Goal: Information Seeking & Learning: Learn about a topic

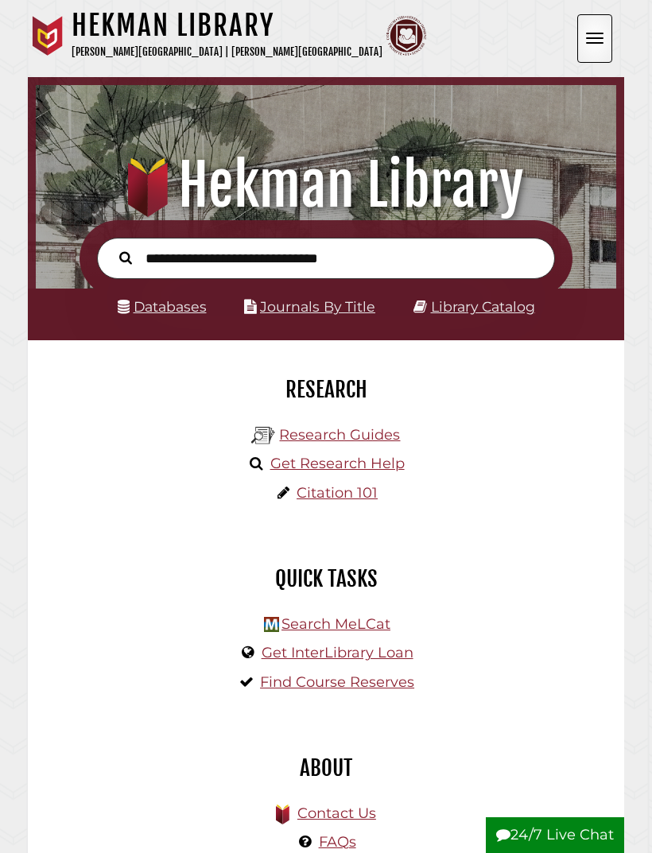
click at [331, 315] on link "Journals By Title" at bounding box center [317, 306] width 115 height 17
click at [190, 307] on link "Databases" at bounding box center [162, 306] width 89 height 17
click at [491, 315] on link "Library Catalog" at bounding box center [483, 306] width 104 height 17
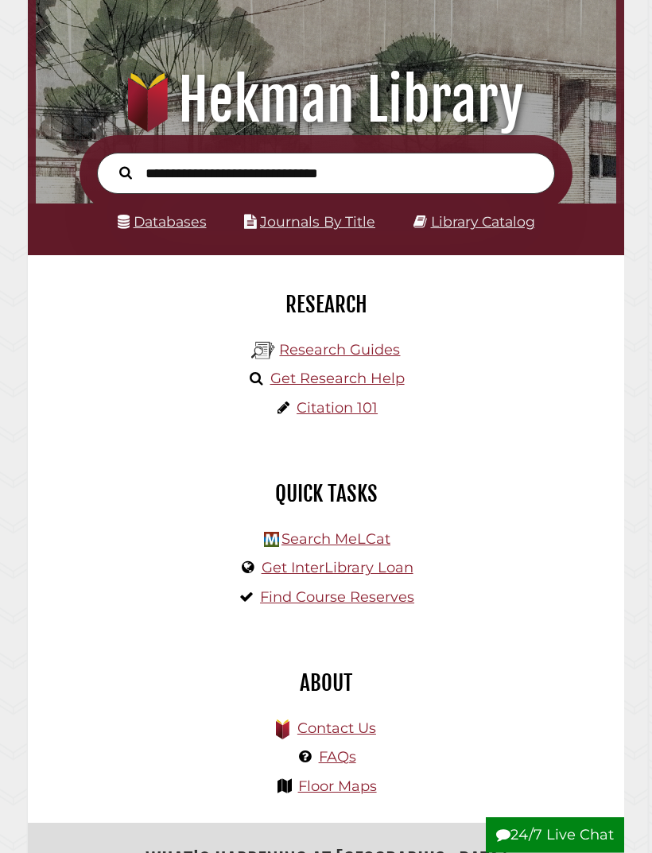
scroll to position [85, 0]
click at [181, 230] on link "Databases" at bounding box center [162, 221] width 89 height 17
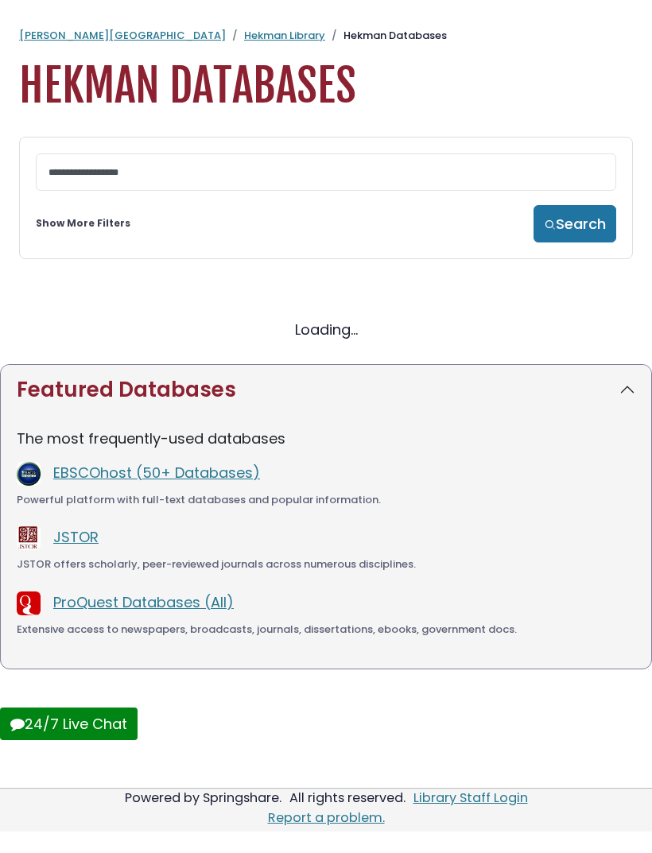
select select "Database Subject Filter"
select select "Database Vendors Filter"
select select "Database Subject Filter"
select select "Database Vendors Filter"
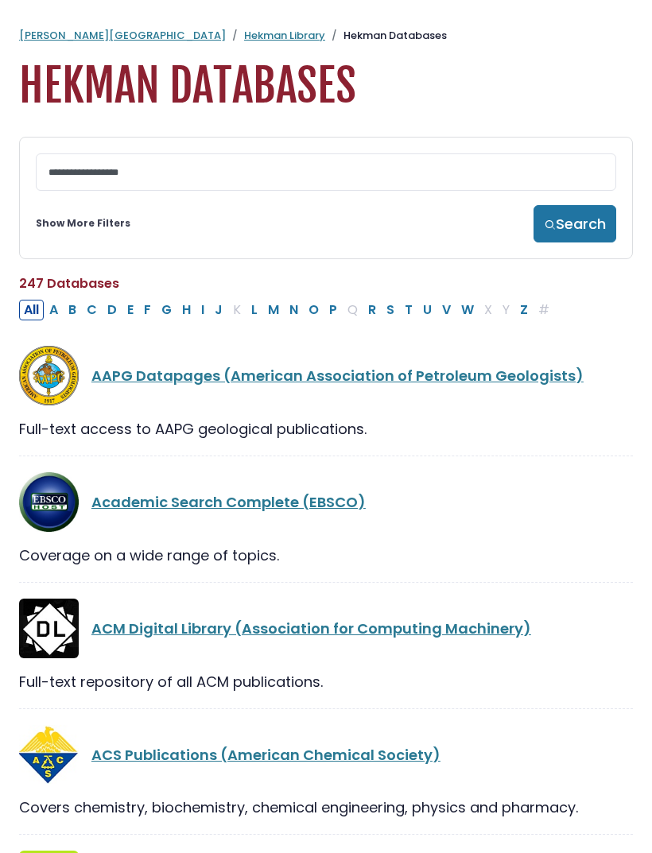
click at [98, 222] on link "Show More Filters" at bounding box center [83, 223] width 95 height 14
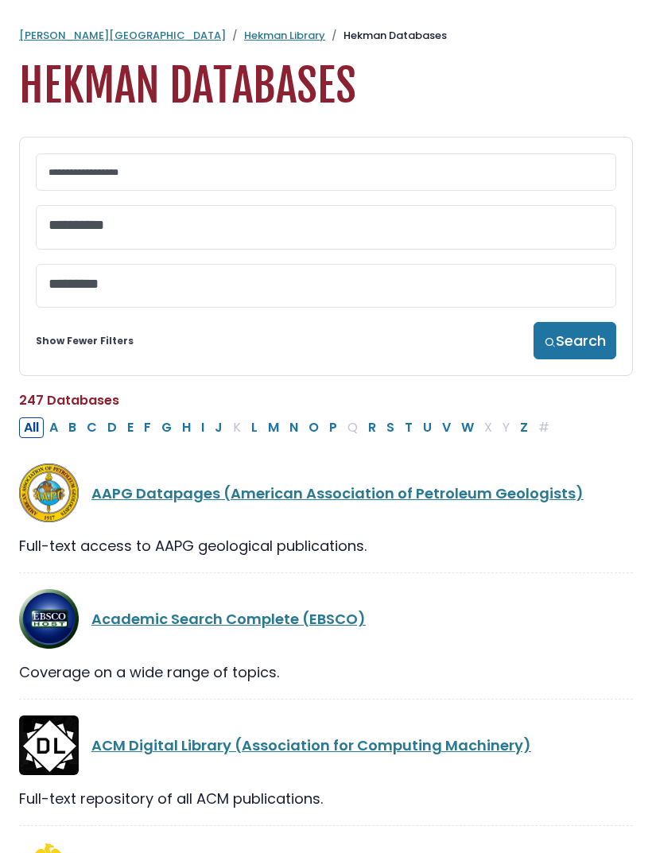
click at [312, 230] on textarea "Search" at bounding box center [326, 226] width 555 height 17
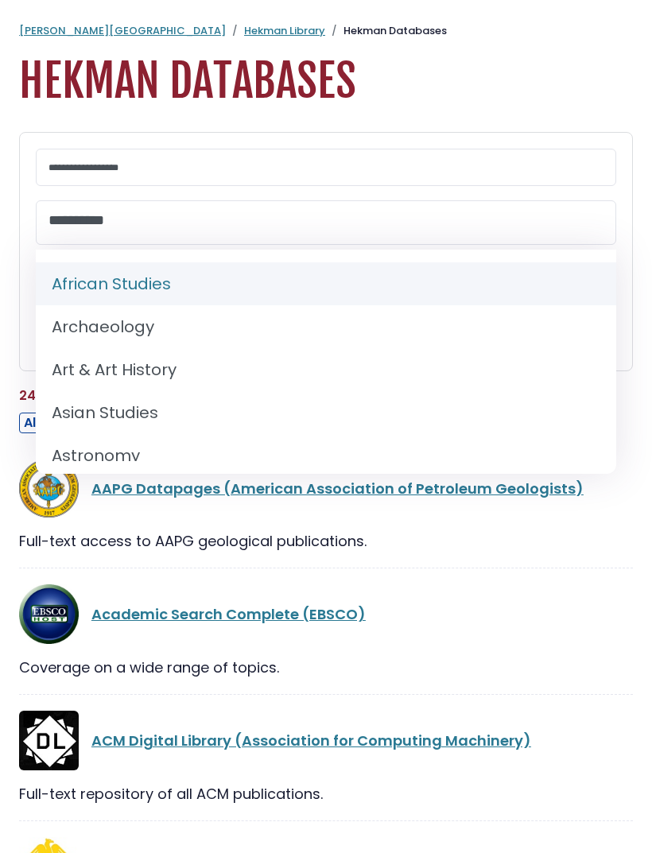
scroll to position [1, 0]
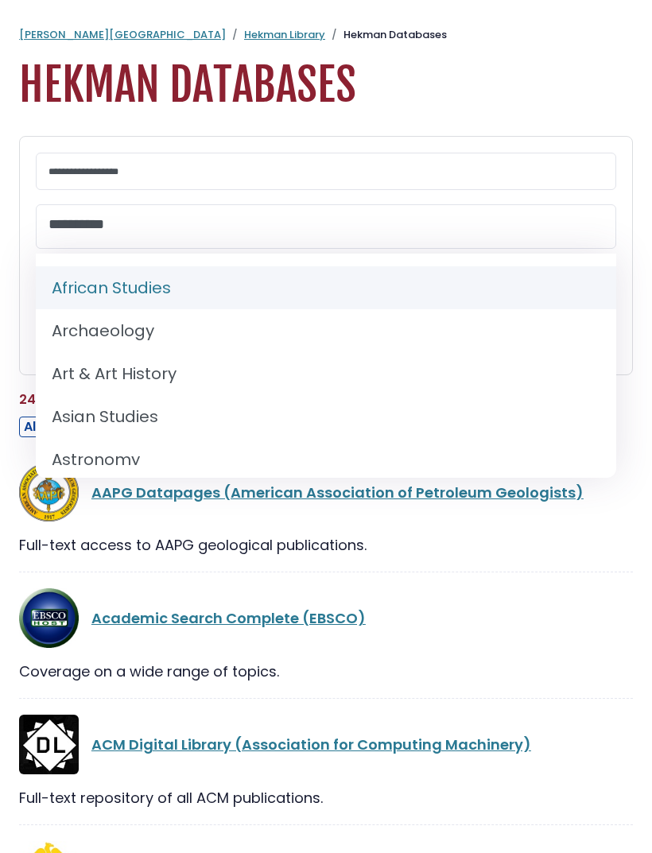
click at [23, 334] on div "**********" at bounding box center [326, 256] width 614 height 240
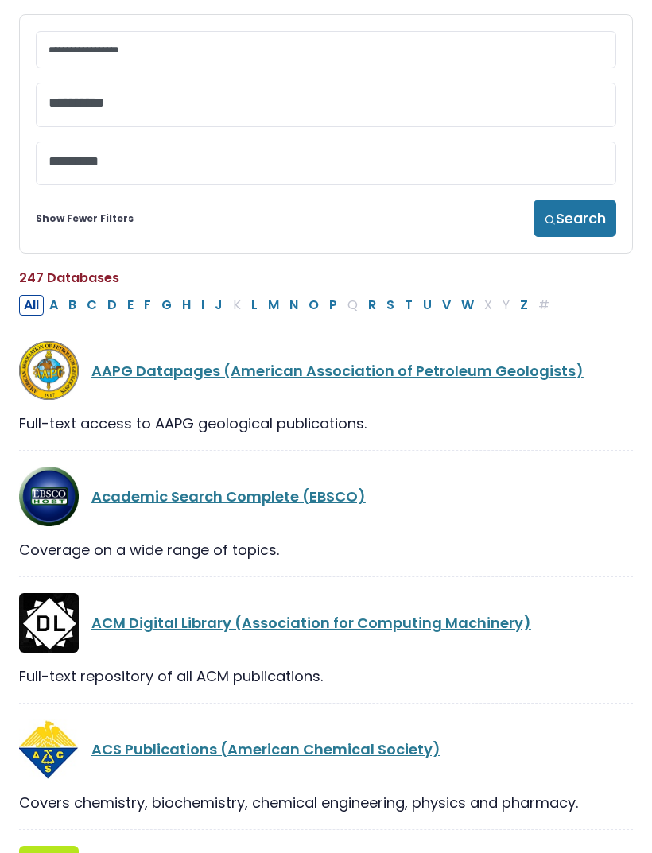
scroll to position [128, 0]
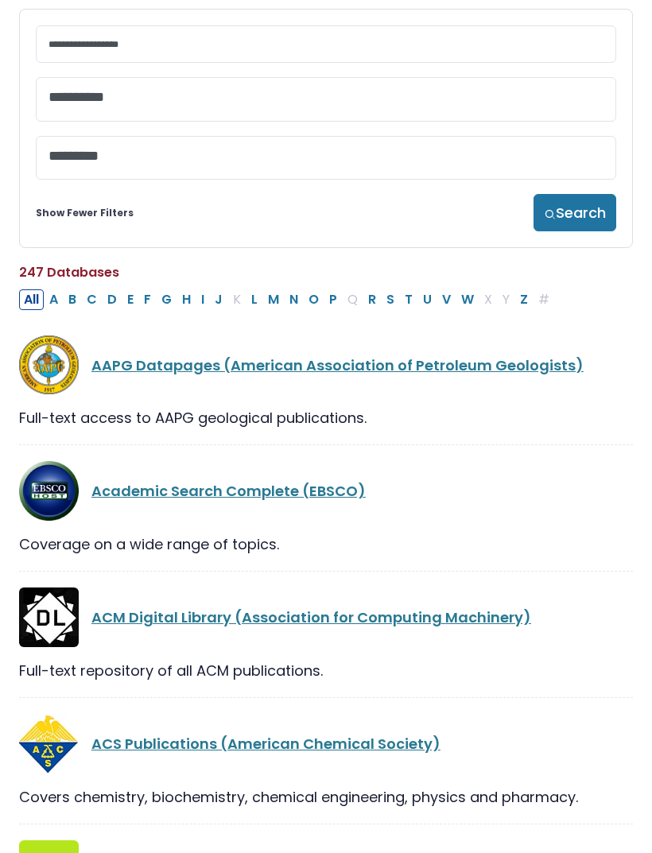
click at [253, 161] on textarea "Search" at bounding box center [326, 157] width 555 height 17
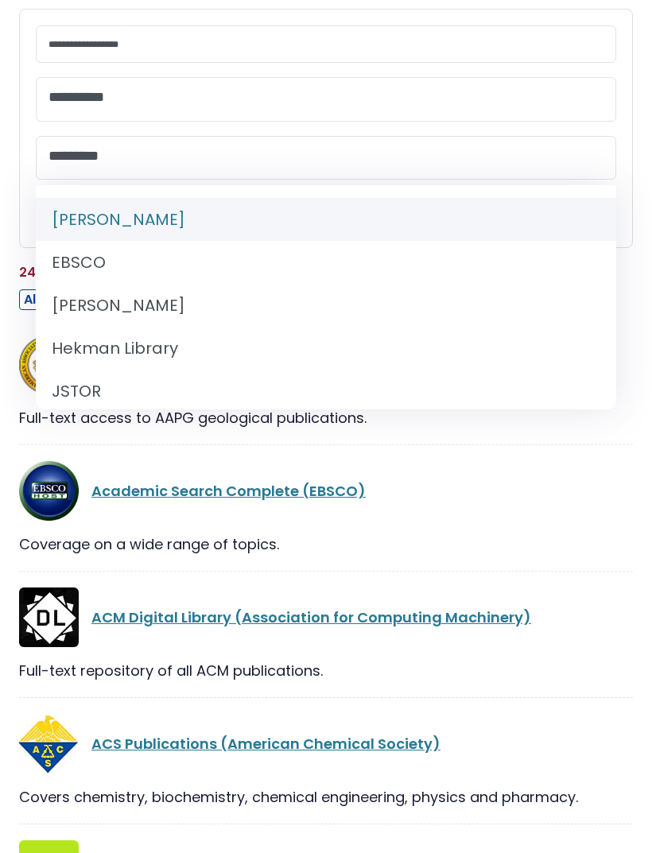
click at [23, 231] on div "**********" at bounding box center [326, 129] width 614 height 240
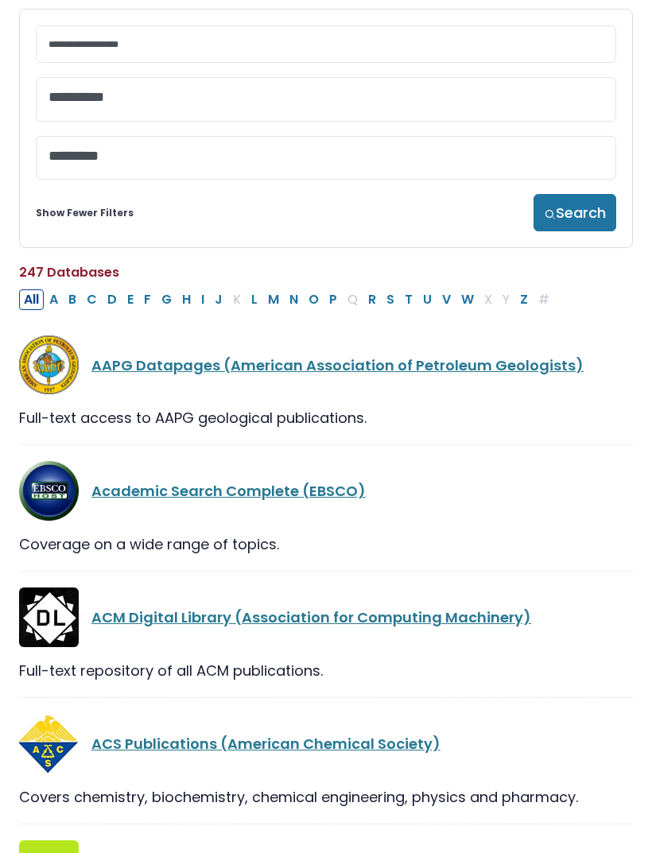
click at [86, 220] on link "Show Fewer Filters" at bounding box center [85, 213] width 98 height 14
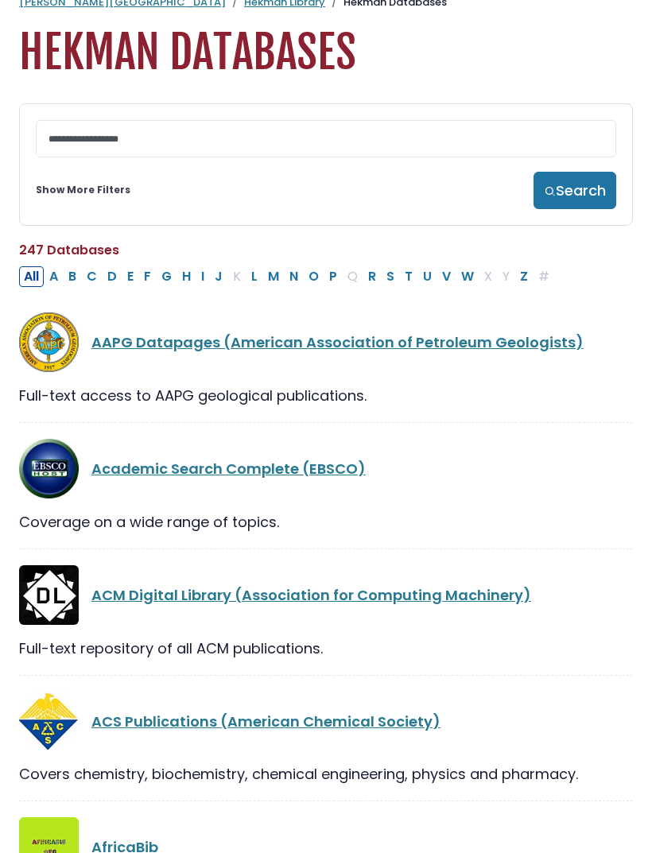
scroll to position [16, 0]
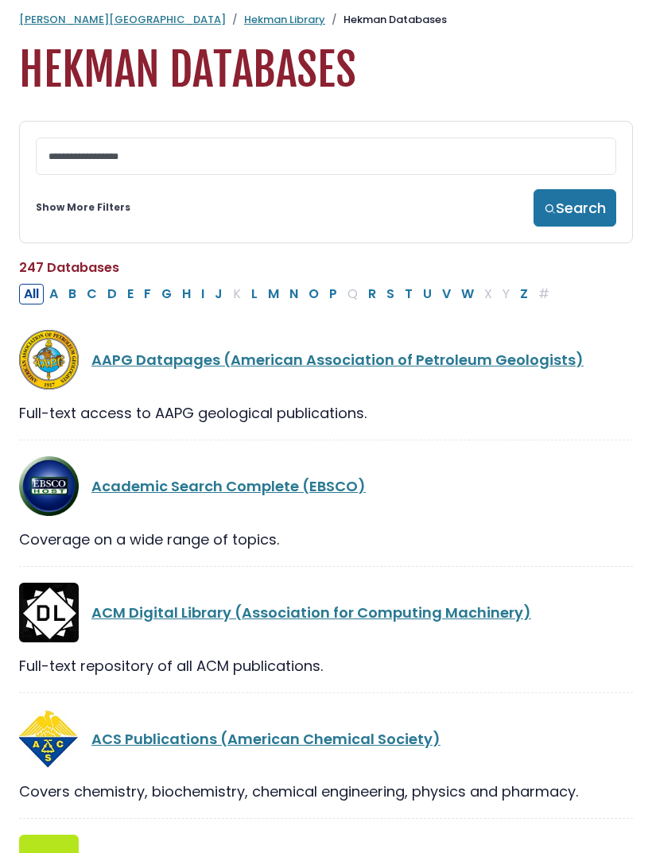
click at [103, 213] on link "Show More Filters" at bounding box center [83, 207] width 95 height 14
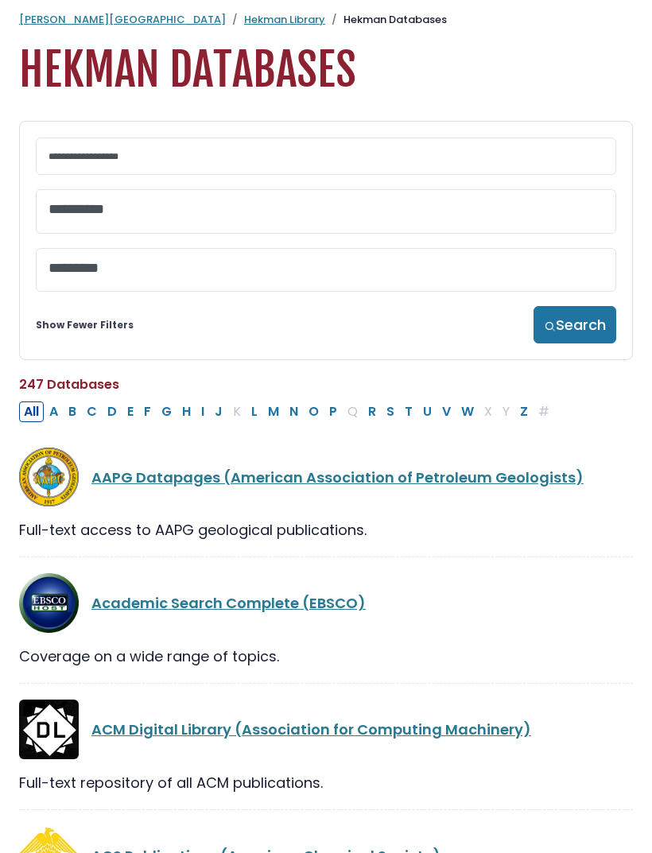
click at [524, 208] on textarea "Search" at bounding box center [326, 210] width 555 height 17
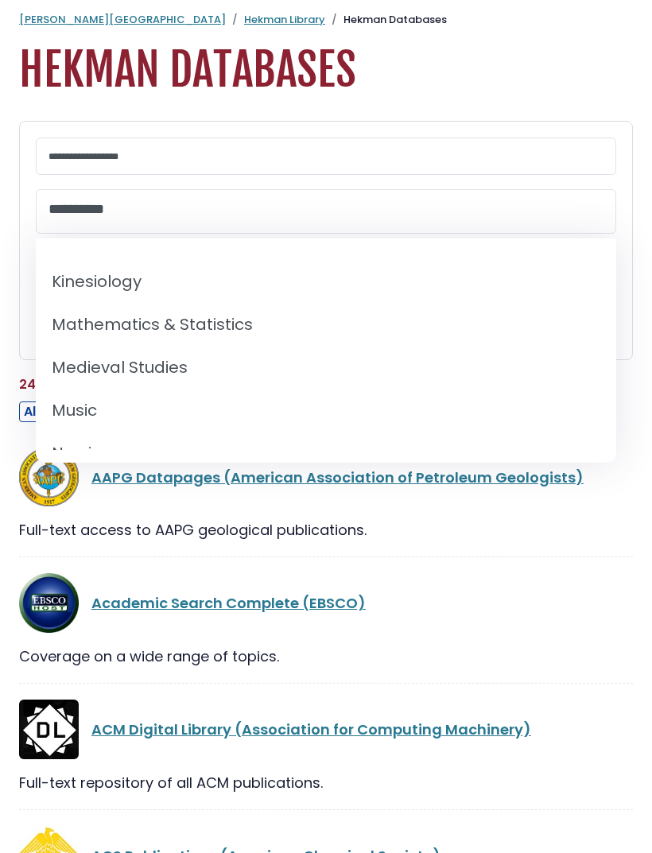
scroll to position [1144, 0]
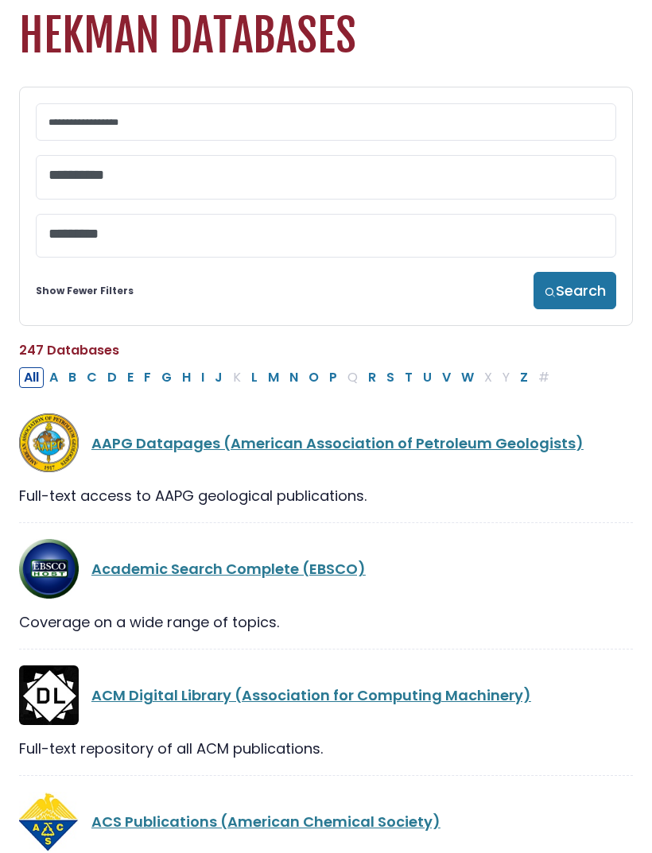
scroll to position [128, 0]
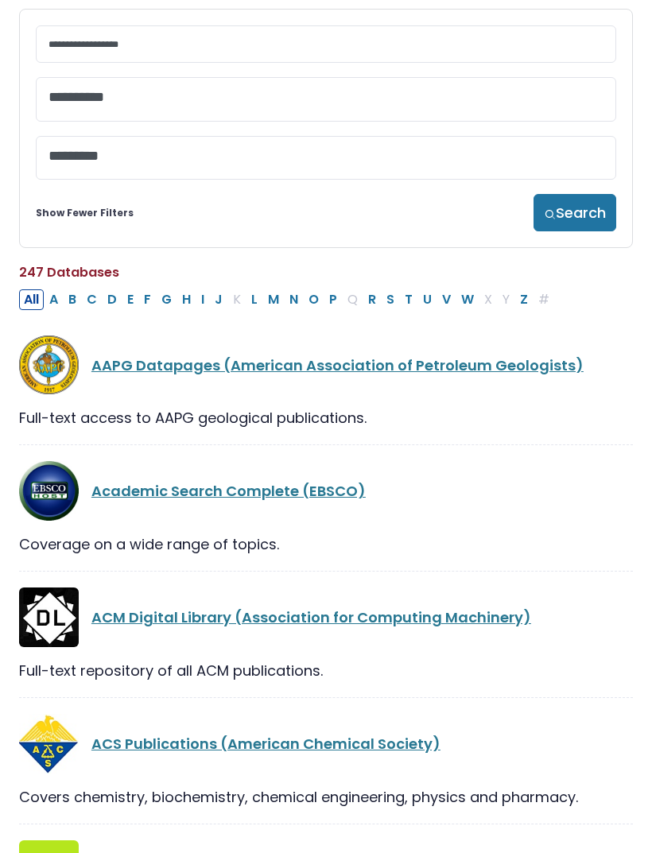
click at [271, 165] on textarea "Search" at bounding box center [326, 157] width 555 height 17
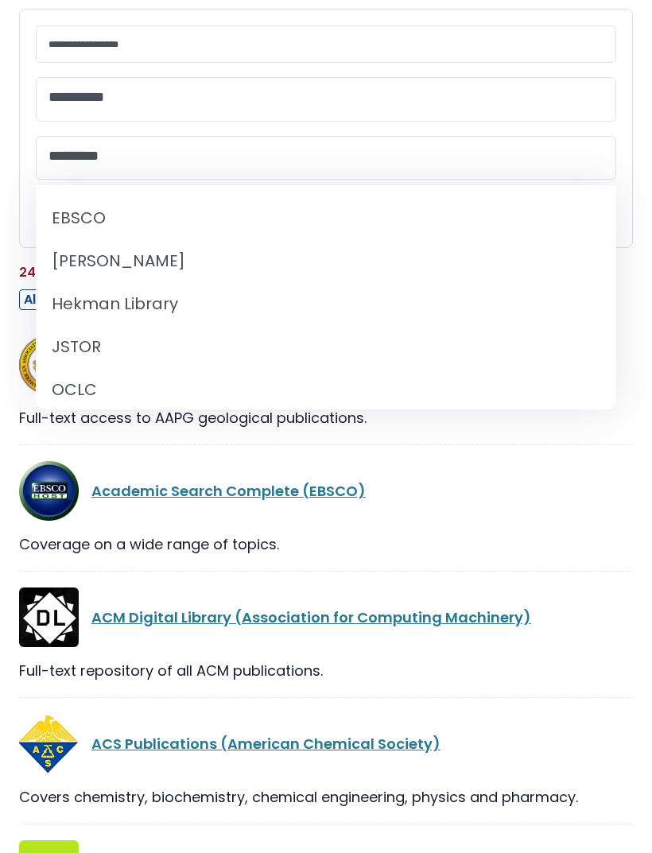
scroll to position [45, 0]
click at [9, 204] on section "**********" at bounding box center [326, 129] width 652 height 240
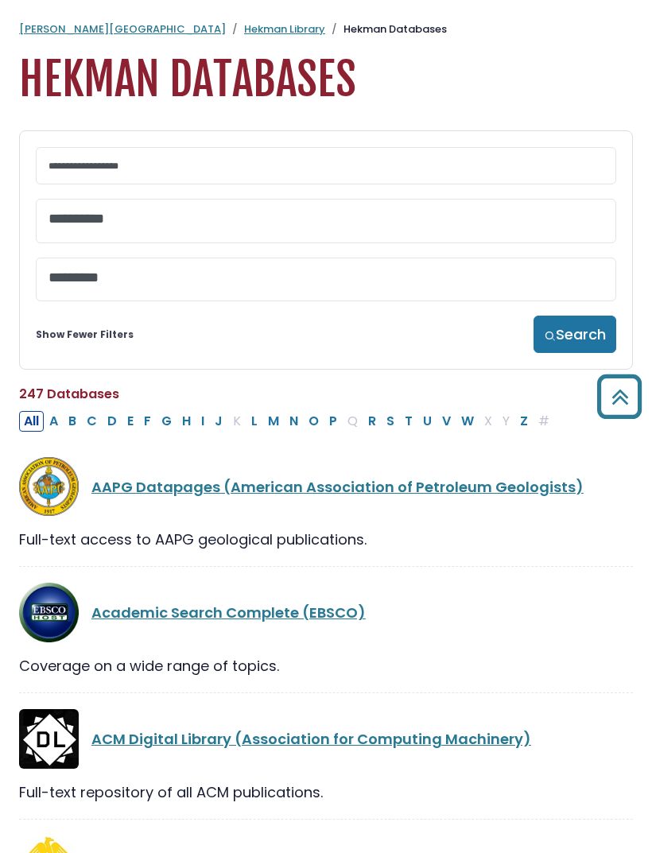
scroll to position [0, 0]
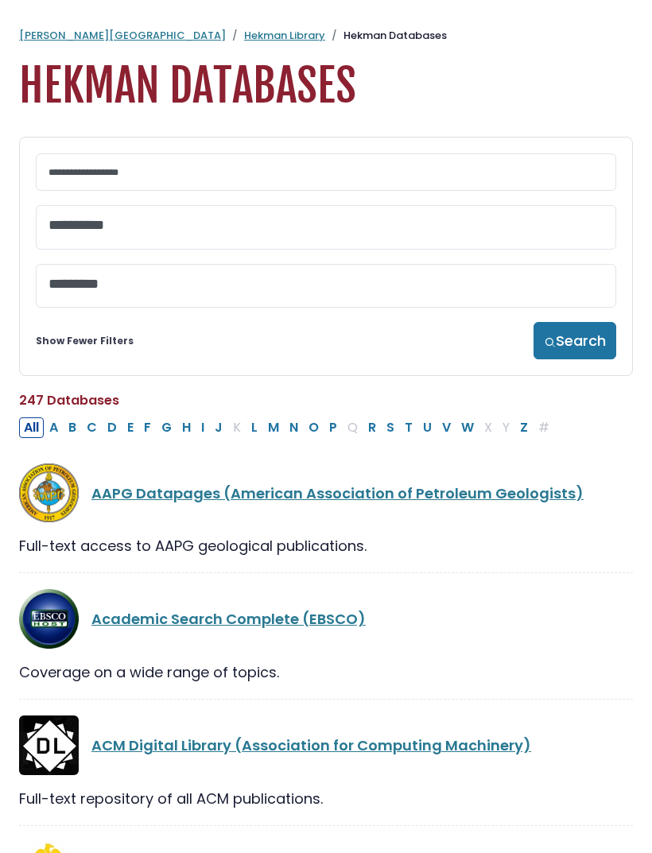
click at [430, 223] on textarea "Search" at bounding box center [326, 226] width 555 height 17
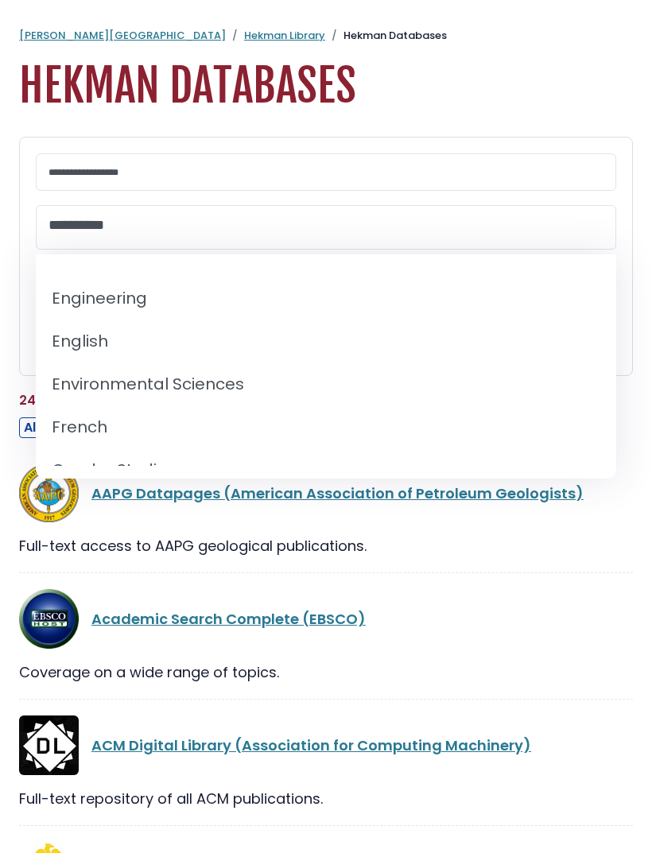
scroll to position [595, 0]
select select "*****"
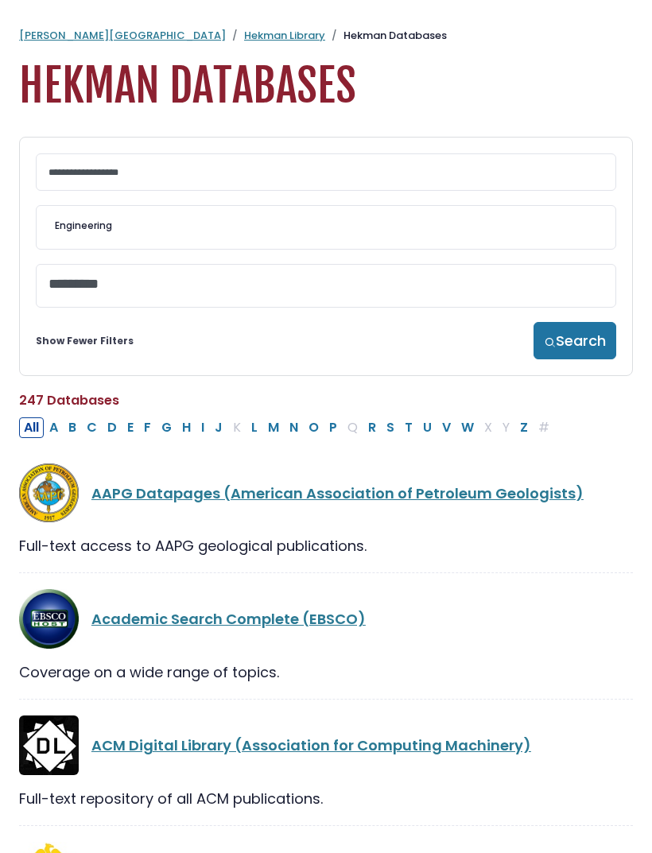
click at [550, 344] on img "submit" at bounding box center [550, 342] width 12 height 12
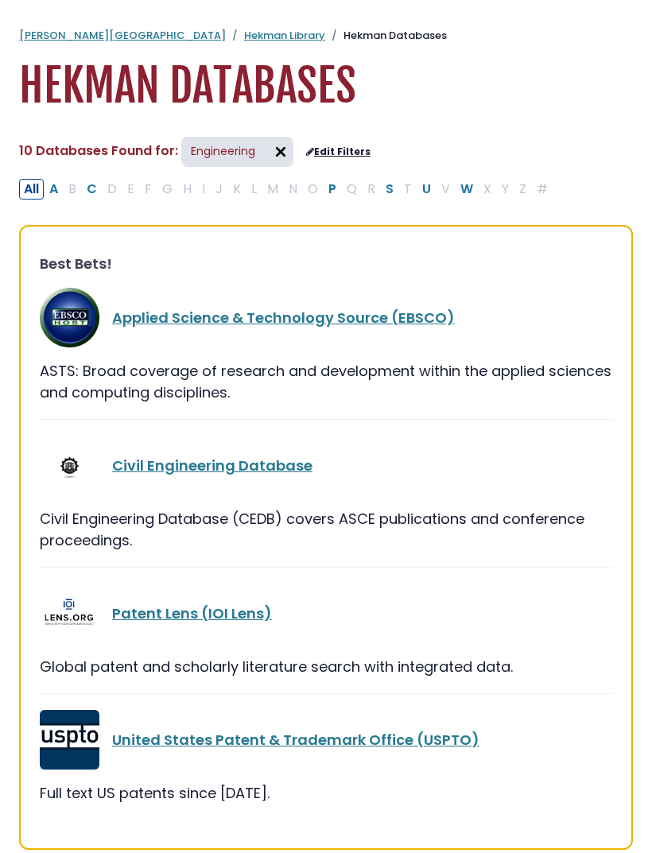
click at [336, 147] on link "Edit Filters" at bounding box center [338, 151] width 64 height 11
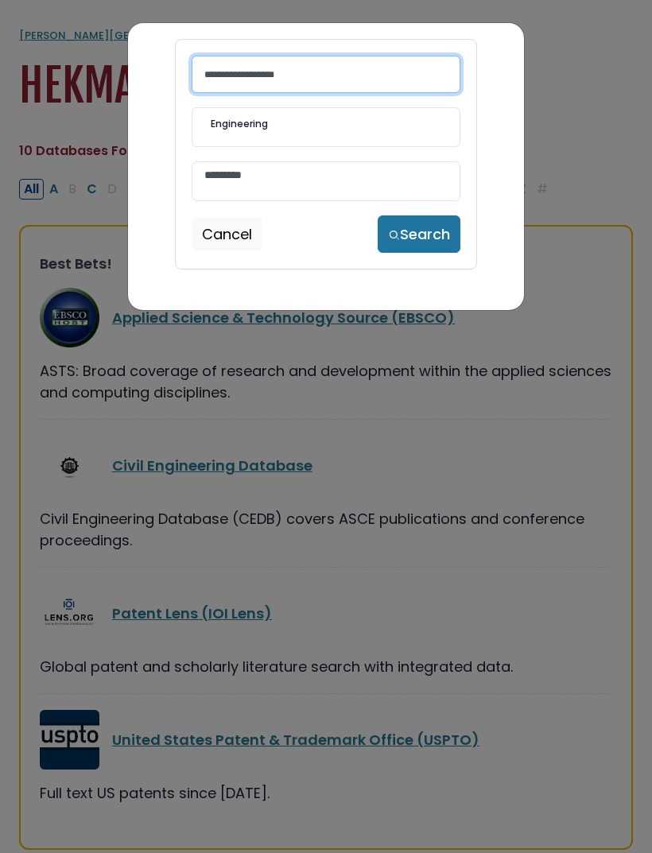
click at [385, 76] on input "Search database by title or keyword" at bounding box center [326, 74] width 269 height 37
click at [355, 142] on span "× Engineering" at bounding box center [325, 127] width 243 height 38
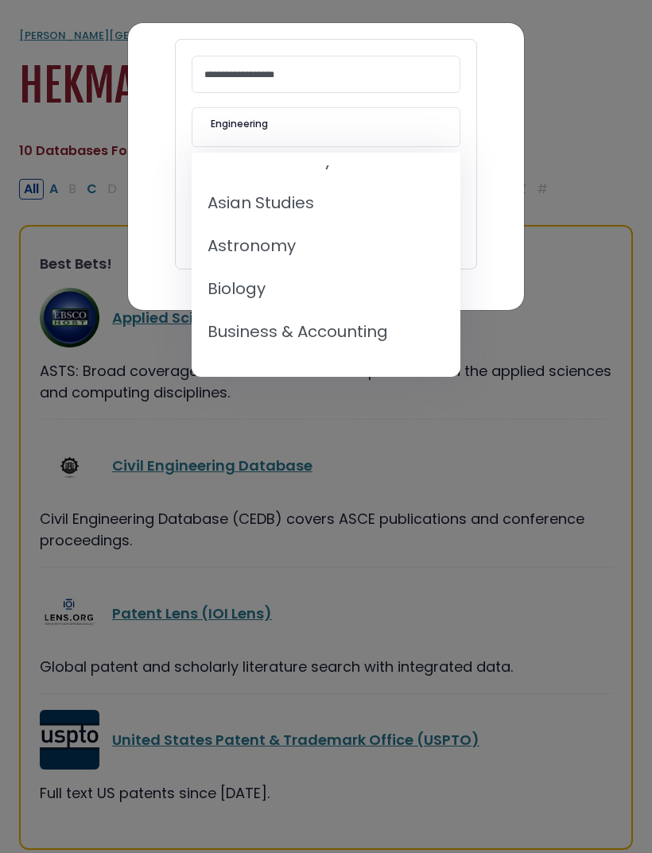
scroll to position [147, 0]
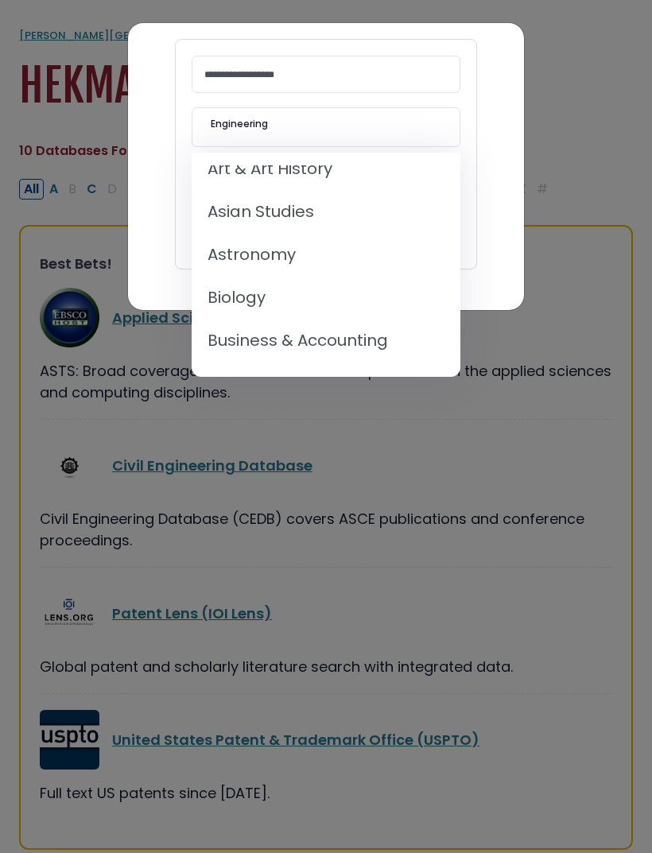
select select "*****"
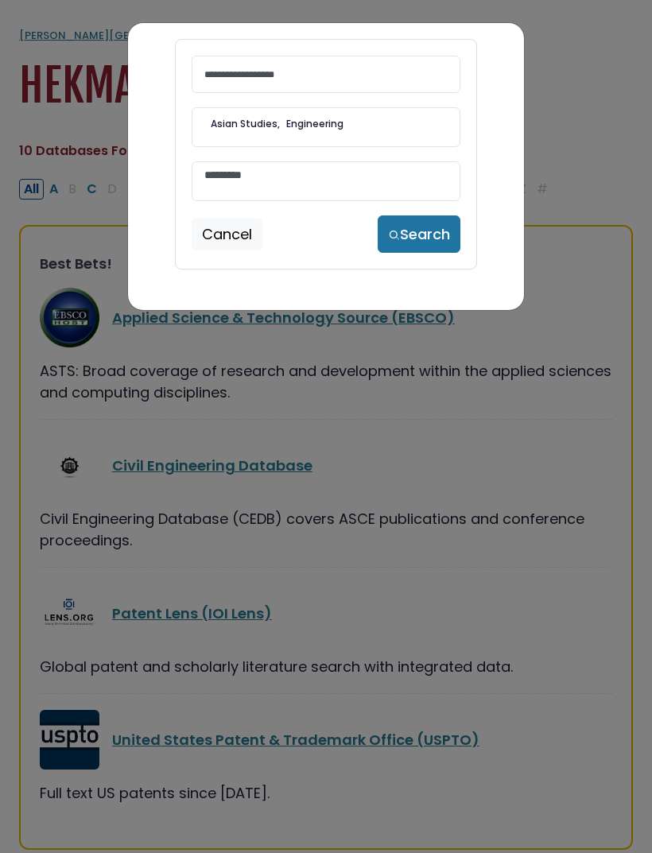
click at [398, 129] on span "× Asian Studies × Engineering" at bounding box center [325, 127] width 243 height 38
click at [410, 130] on span "× Asian Studies" at bounding box center [325, 127] width 243 height 38
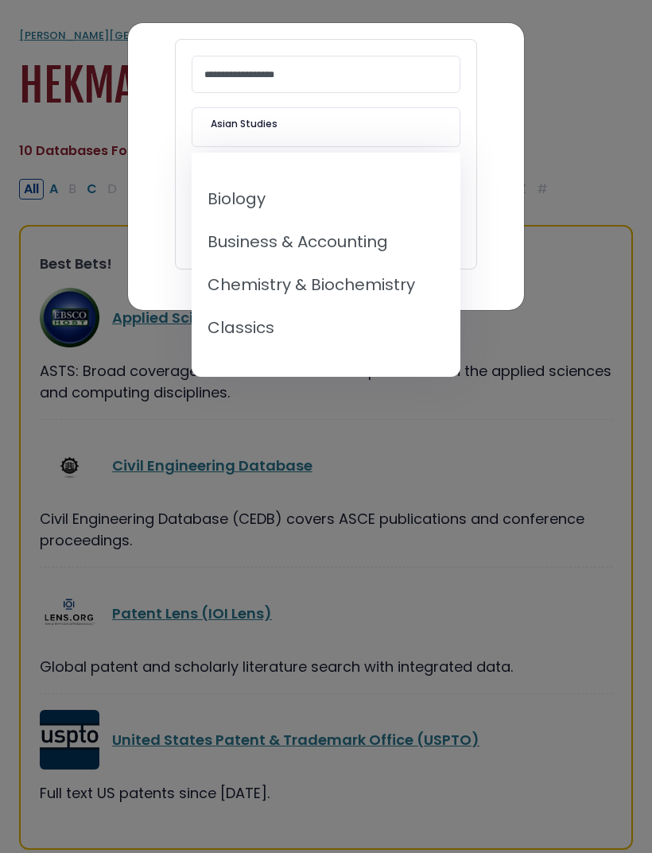
scroll to position [211, 0]
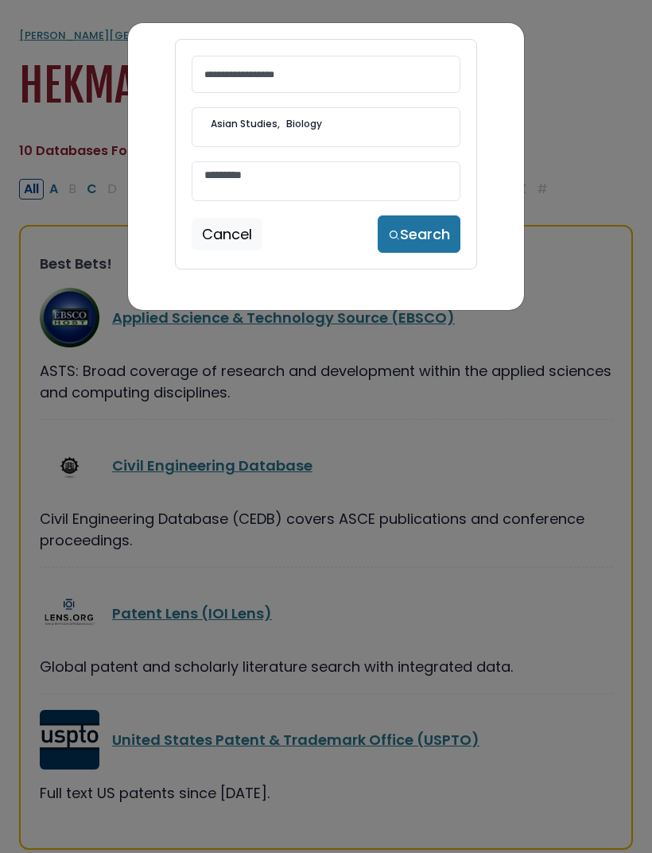
click at [382, 120] on span "× Asian Studies × Biology" at bounding box center [325, 127] width 243 height 38
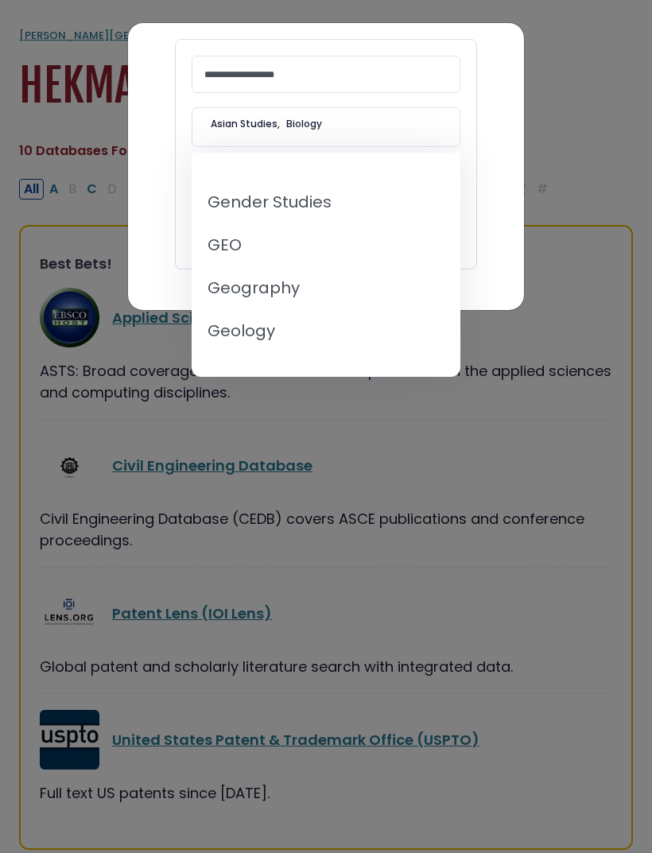
scroll to position [759, 0]
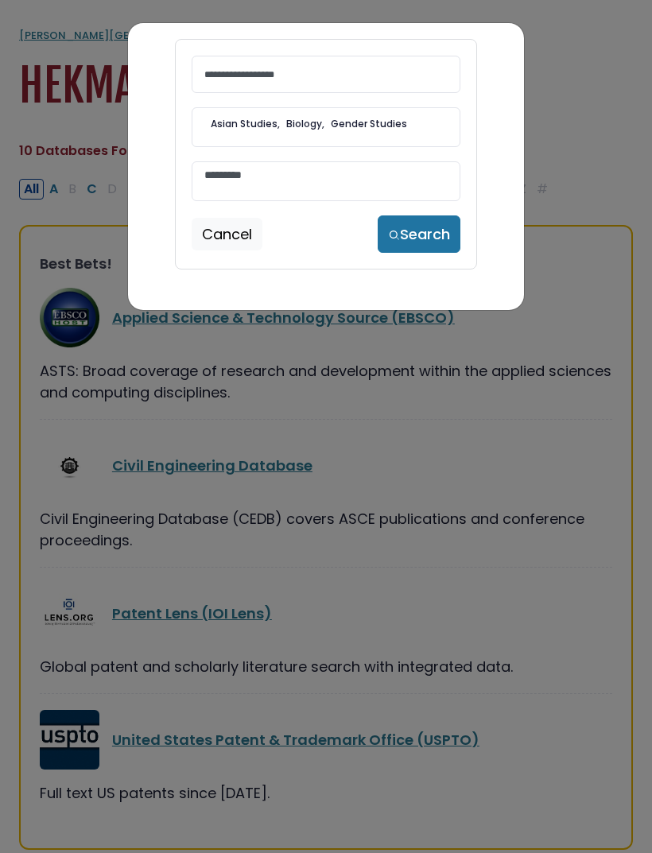
click at [427, 132] on span "× Asian Studies × Biology × Gender Studies" at bounding box center [325, 127] width 243 height 38
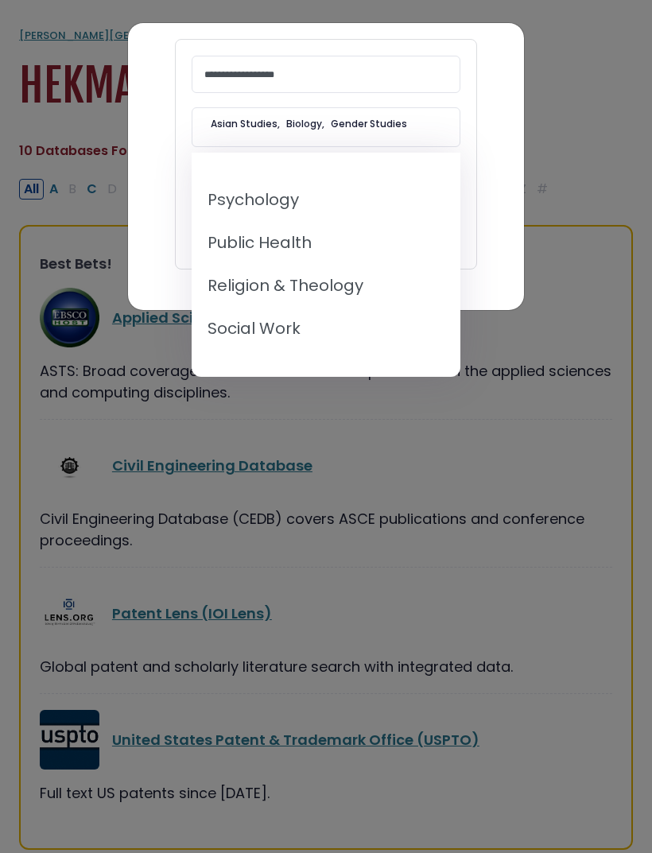
scroll to position [1462, 0]
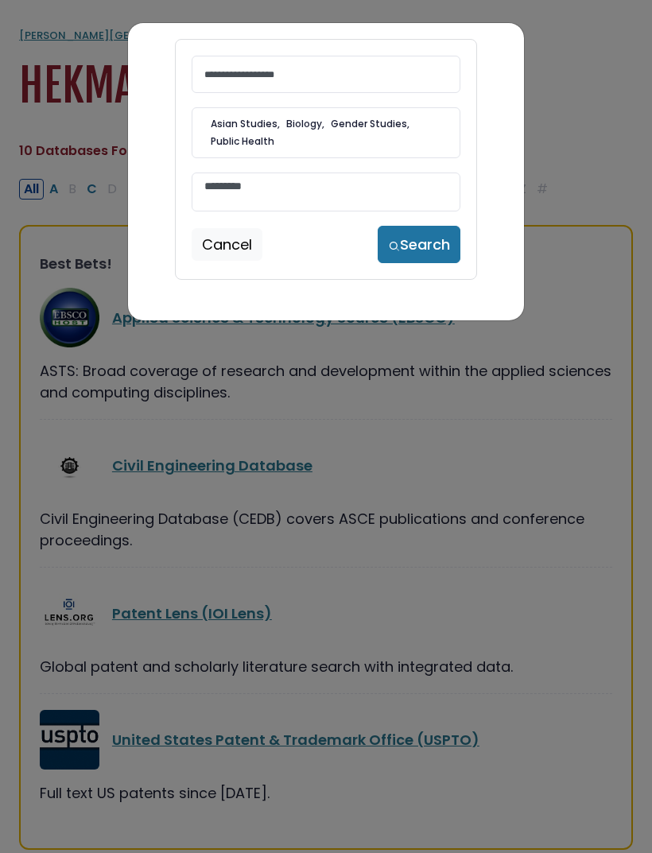
click at [424, 134] on span "× Asian Studies × Biology × Gender Studies × Public Health" at bounding box center [325, 132] width 243 height 49
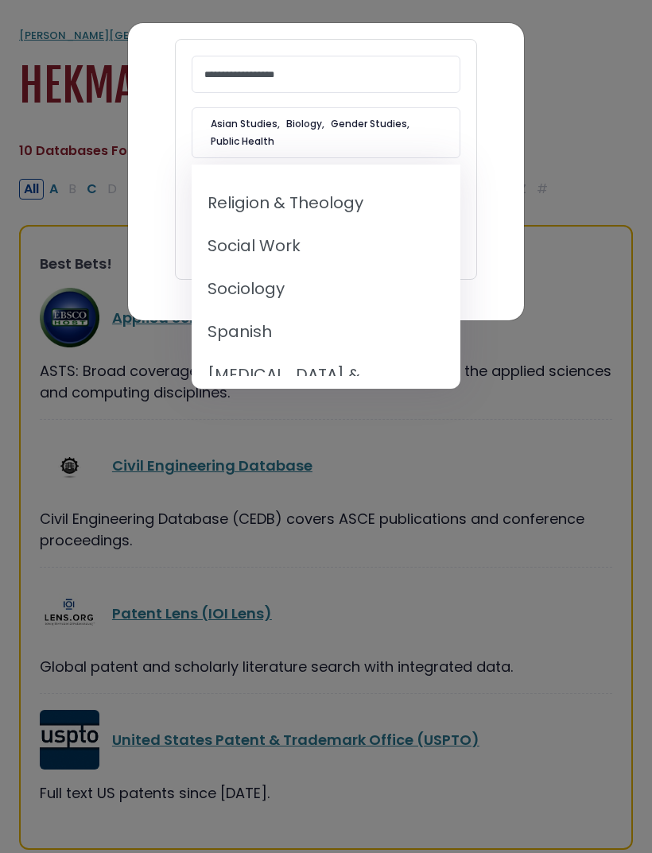
scroll to position [1548, 0]
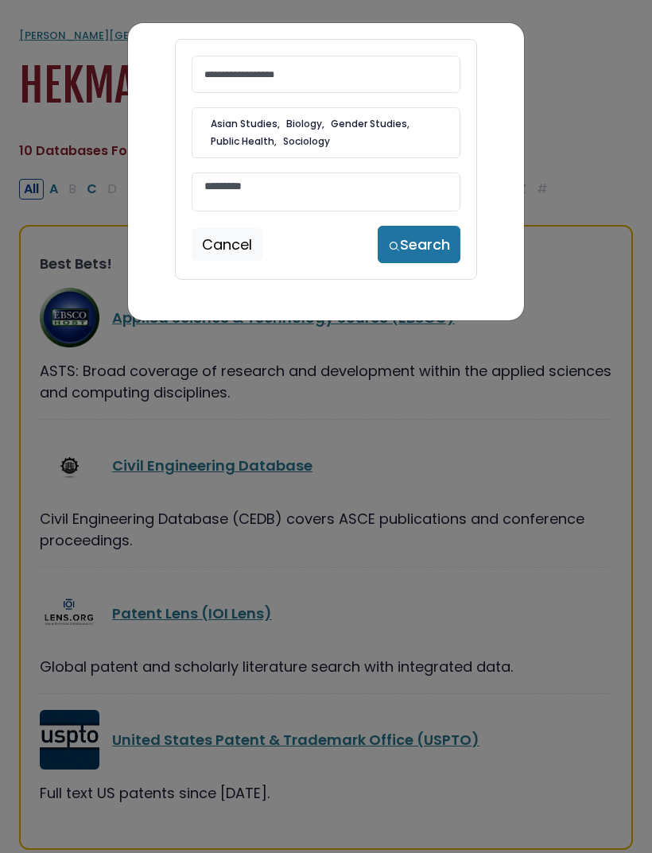
click at [414, 247] on button "Search" at bounding box center [419, 244] width 83 height 37
select select "Database Vendors Filter"
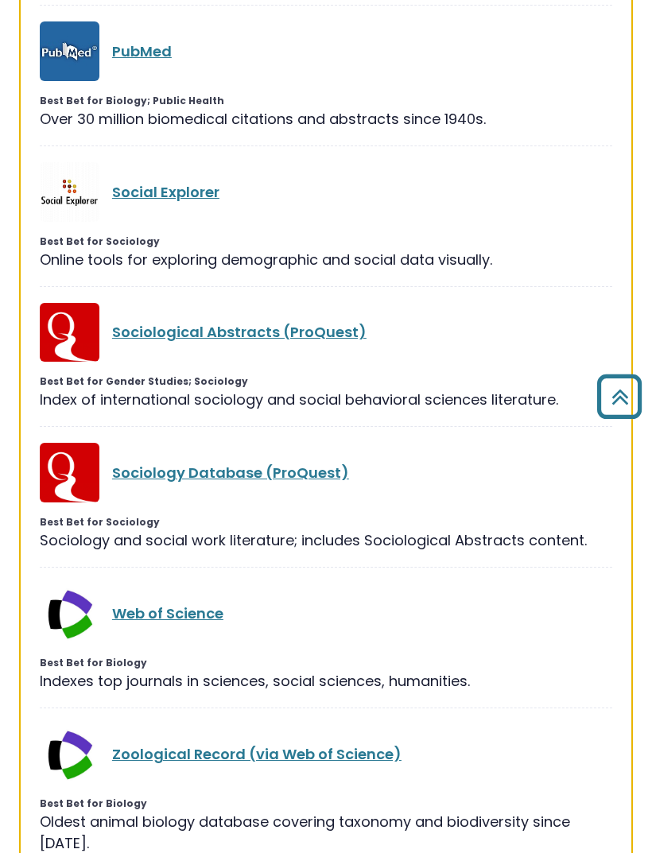
scroll to position [1119, 0]
